Goal: Navigation & Orientation: Find specific page/section

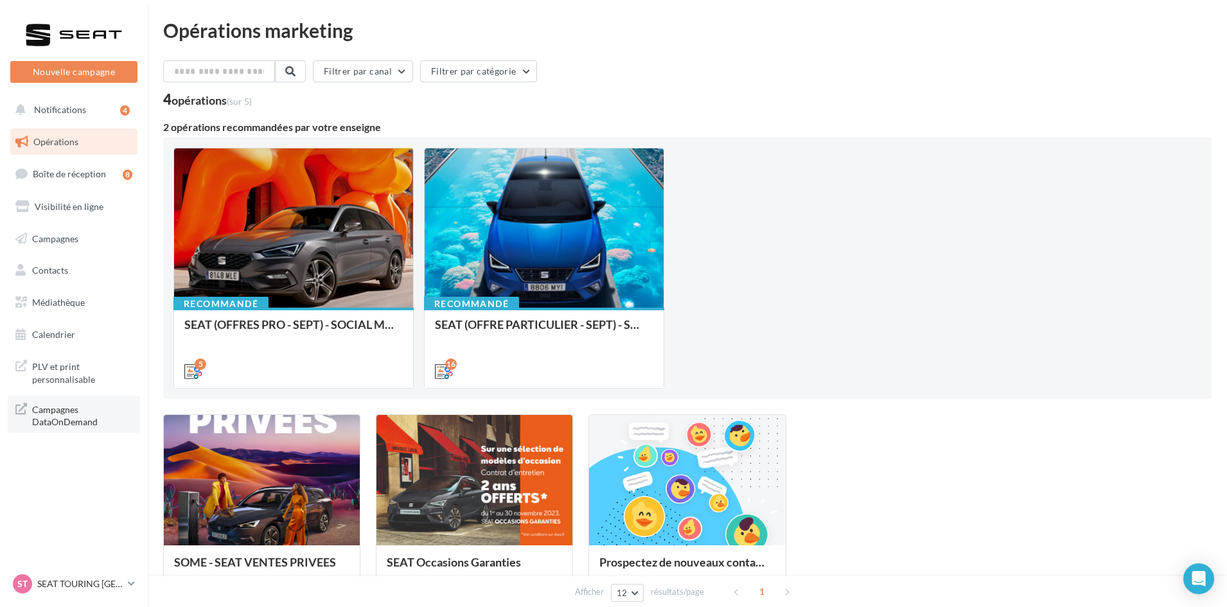
click at [65, 415] on span "Campagnes DataOnDemand" at bounding box center [82, 415] width 100 height 28
click at [77, 404] on span "Campagnes DataOnDemand" at bounding box center [82, 415] width 100 height 28
click at [66, 583] on p "SEAT TOURING [GEOGRAPHIC_DATA]" at bounding box center [79, 584] width 85 height 13
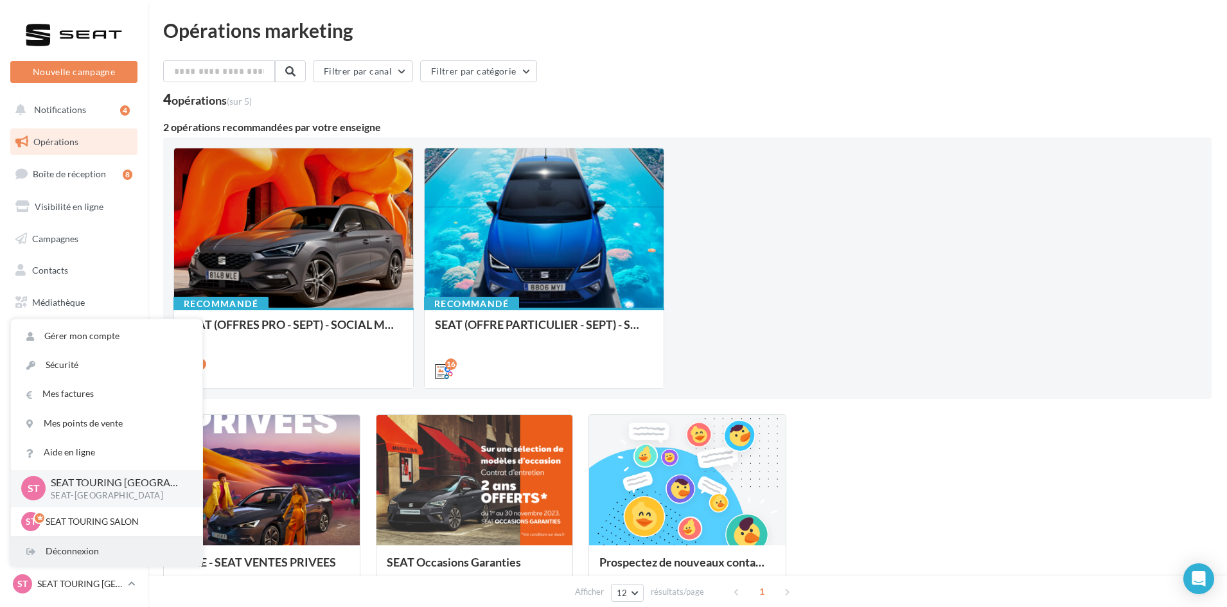
click at [66, 555] on div "Déconnexion" at bounding box center [106, 551] width 191 height 29
